Goal: Complete application form: Complete application form

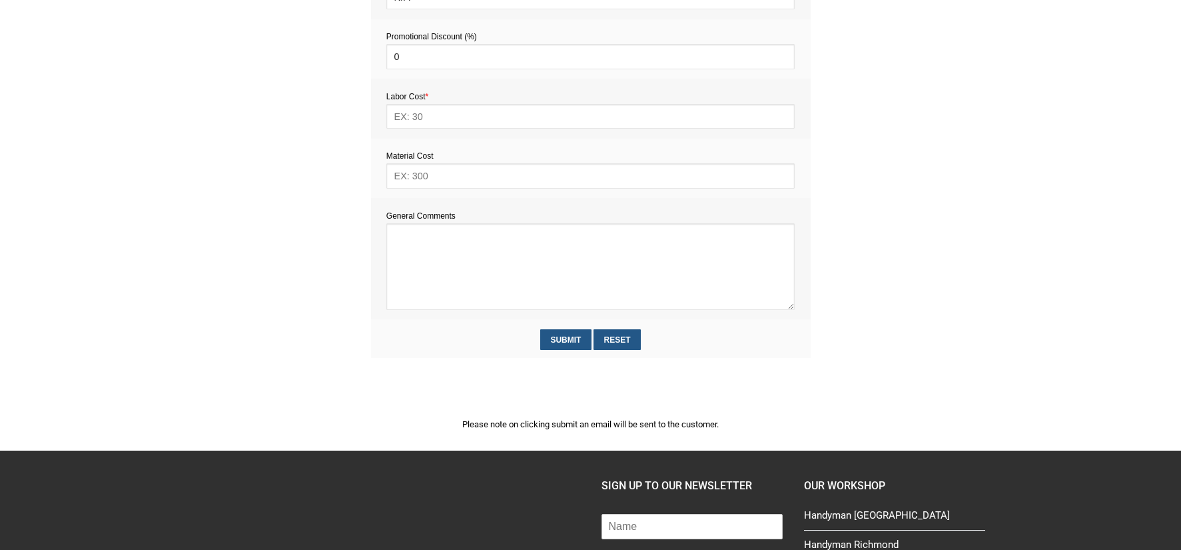
scroll to position [684, 0]
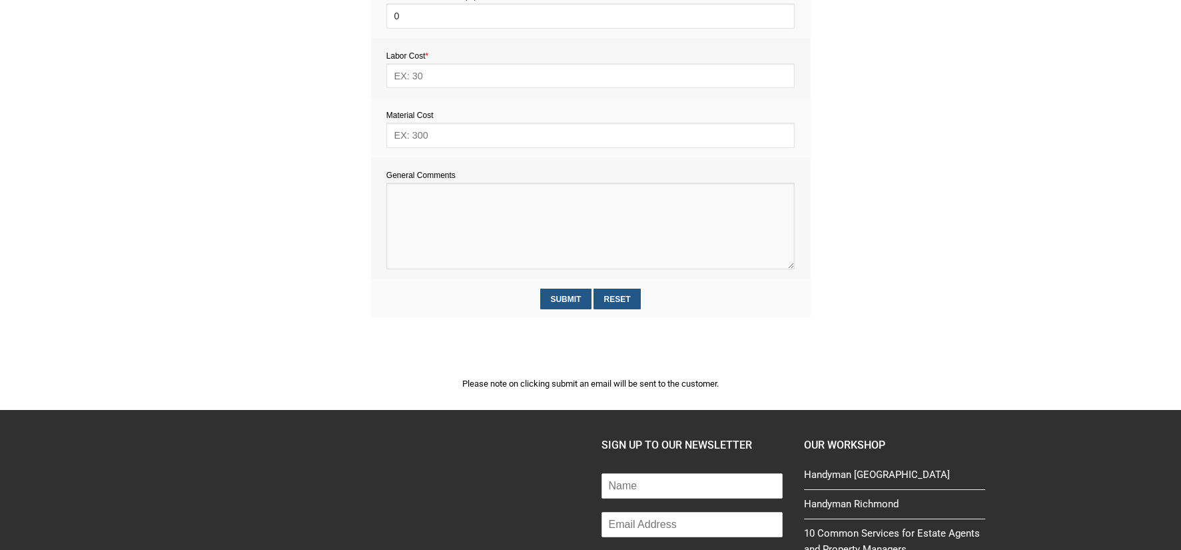
click at [412, 211] on textarea at bounding box center [590, 226] width 408 height 87
paste textarea "Estimate provision for a professional handyman (service call out and labour) to…"
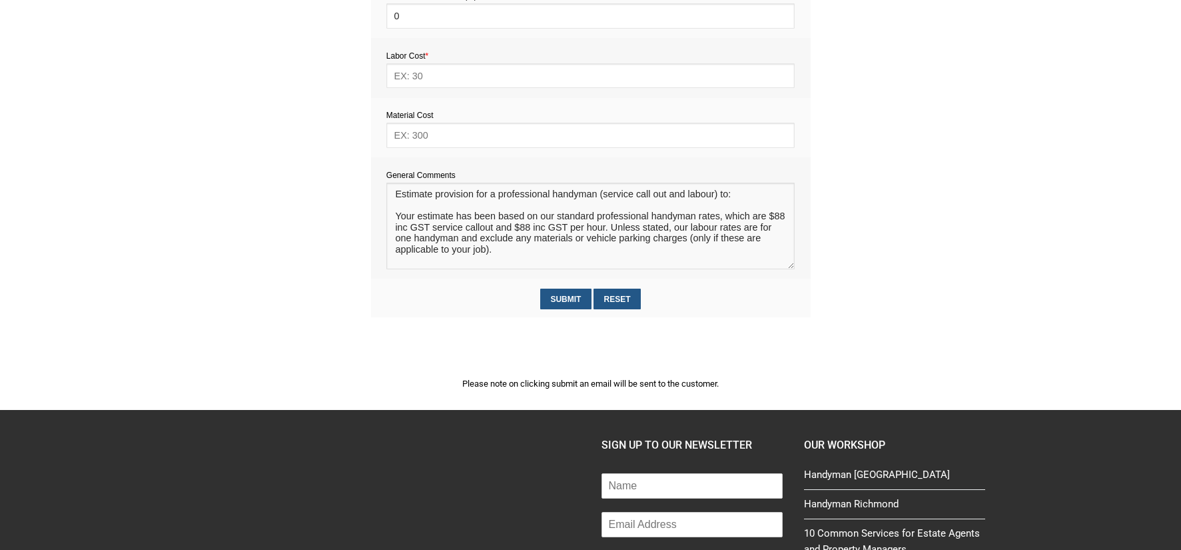
click at [408, 207] on textarea at bounding box center [590, 226] width 408 height 87
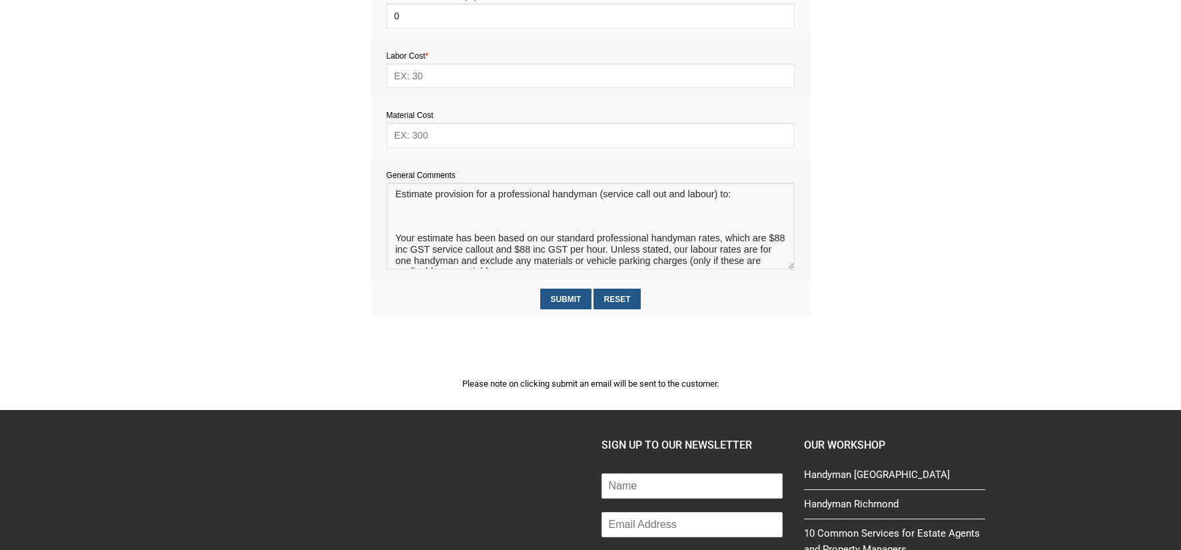
click at [405, 215] on textarea at bounding box center [590, 226] width 408 height 87
click at [474, 223] on textarea at bounding box center [590, 226] width 408 height 87
click at [682, 220] on textarea at bounding box center [590, 226] width 408 height 87
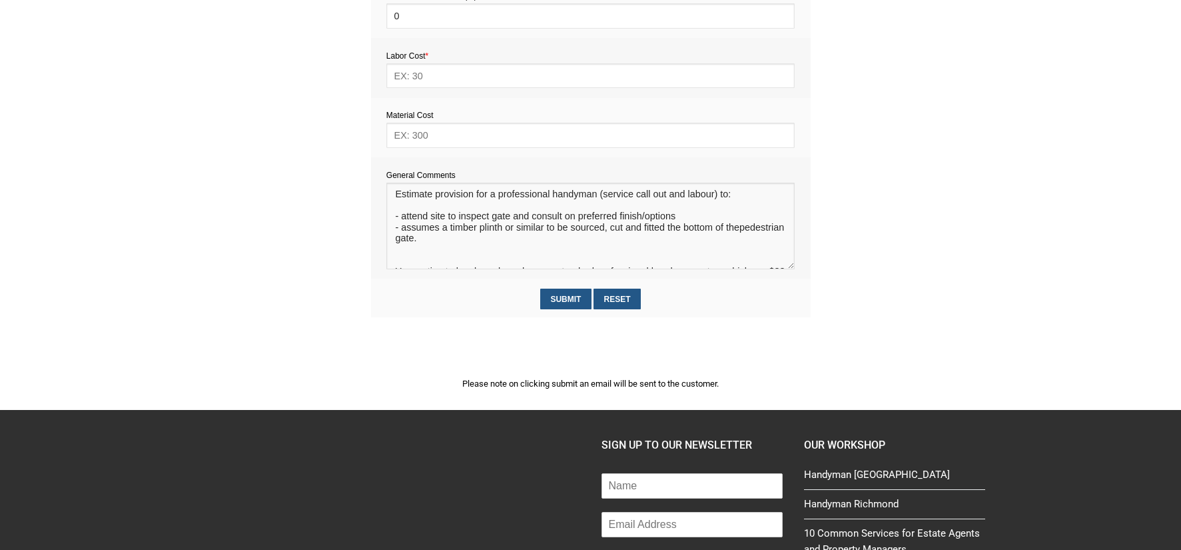
click at [410, 243] on textarea at bounding box center [590, 226] width 408 height 87
click at [398, 253] on textarea at bounding box center [590, 226] width 408 height 87
click at [497, 251] on textarea at bounding box center [590, 226] width 408 height 87
click at [499, 252] on textarea at bounding box center [590, 226] width 408 height 87
click at [604, 255] on textarea at bounding box center [590, 226] width 408 height 87
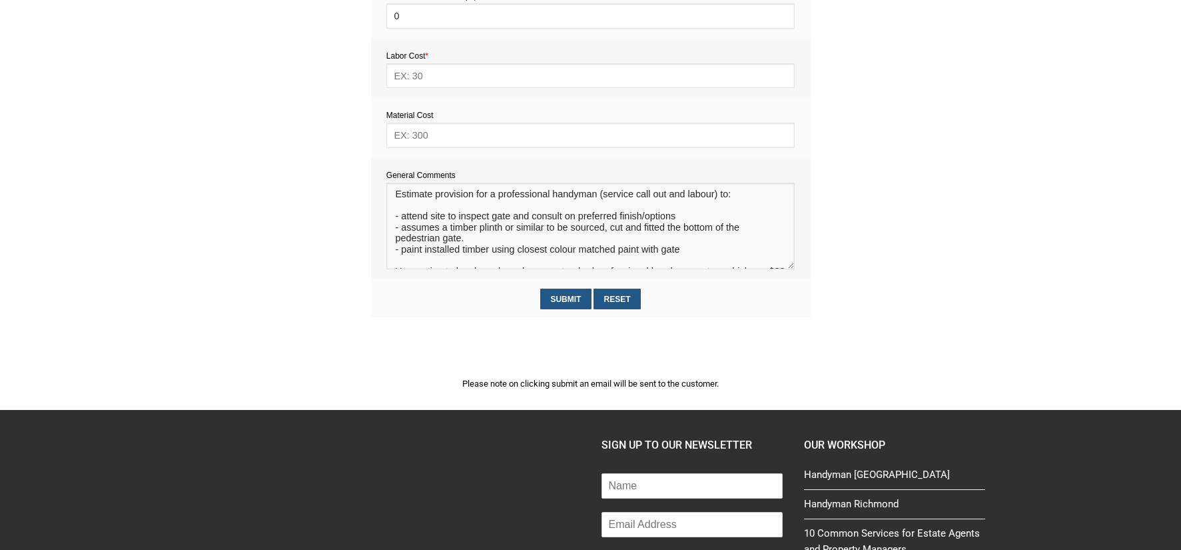
click at [680, 255] on textarea at bounding box center [590, 226] width 408 height 87
type textarea "Estimate provision for a professional handyman (service call out and labour) to…"
click at [422, 139] on input "text" at bounding box center [590, 135] width 408 height 25
type input "70"
click at [412, 77] on input "text" at bounding box center [590, 75] width 408 height 25
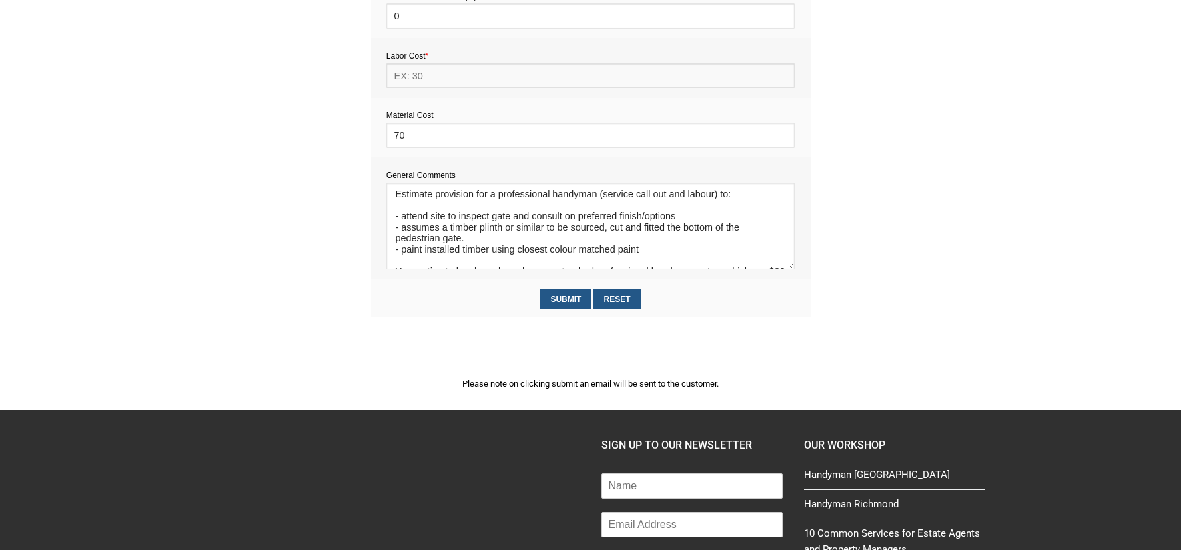
click at [415, 79] on input "text" at bounding box center [590, 75] width 408 height 25
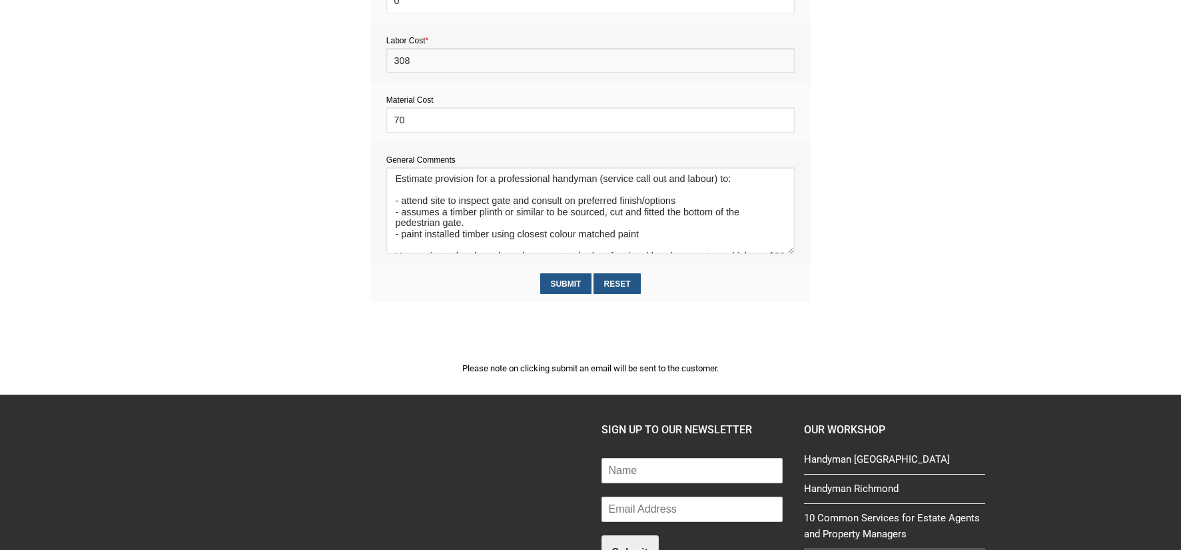
type input "308"
click at [398, 126] on input "70" at bounding box center [590, 119] width 408 height 25
type input "80"
click at [578, 286] on input "Submit" at bounding box center [565, 283] width 51 height 21
